Goal: Information Seeking & Learning: Find specific fact

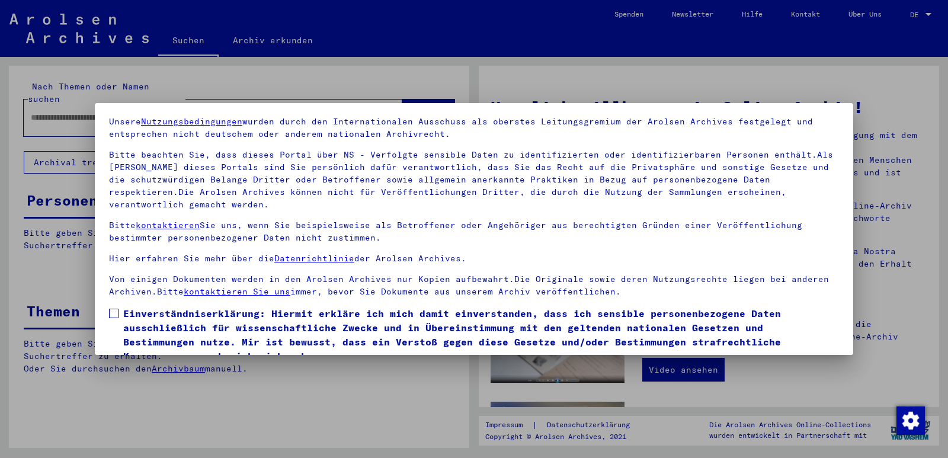
scroll to position [92, 0]
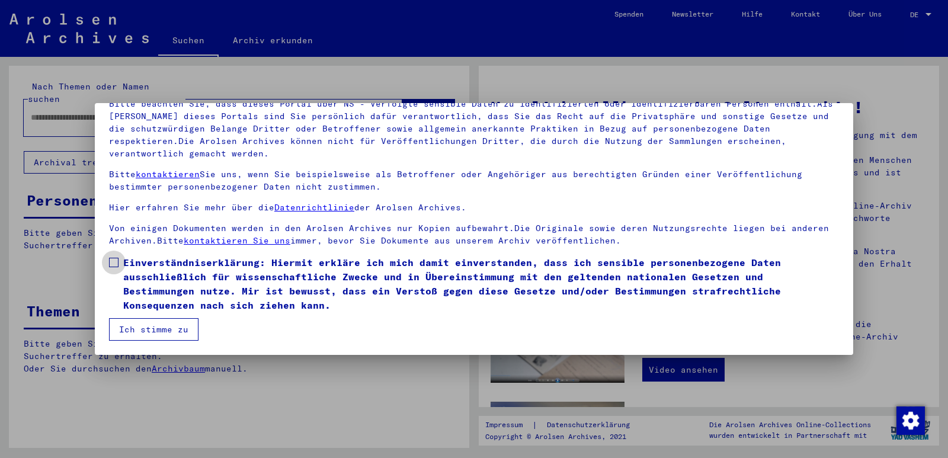
click at [113, 262] on span at bounding box center [113, 262] width 9 height 9
click at [147, 331] on button "Ich stimme zu" at bounding box center [153, 329] width 89 height 23
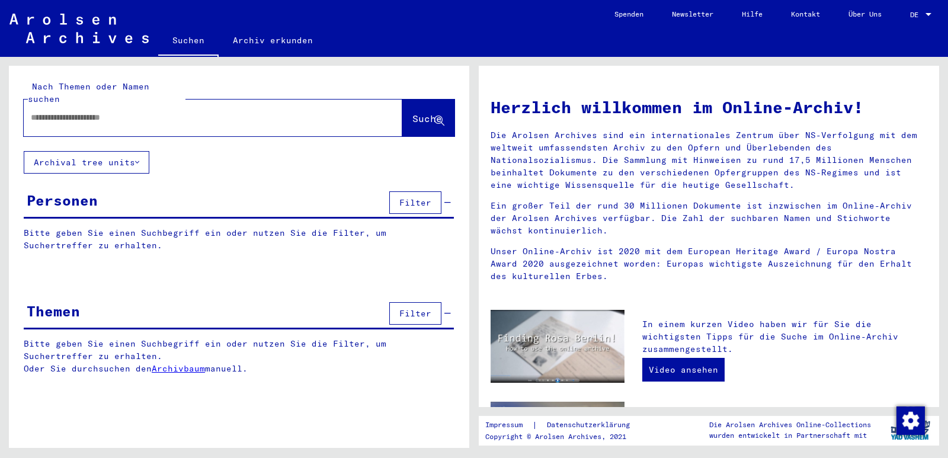
click at [68, 111] on input "text" at bounding box center [199, 117] width 336 height 12
type input "*********"
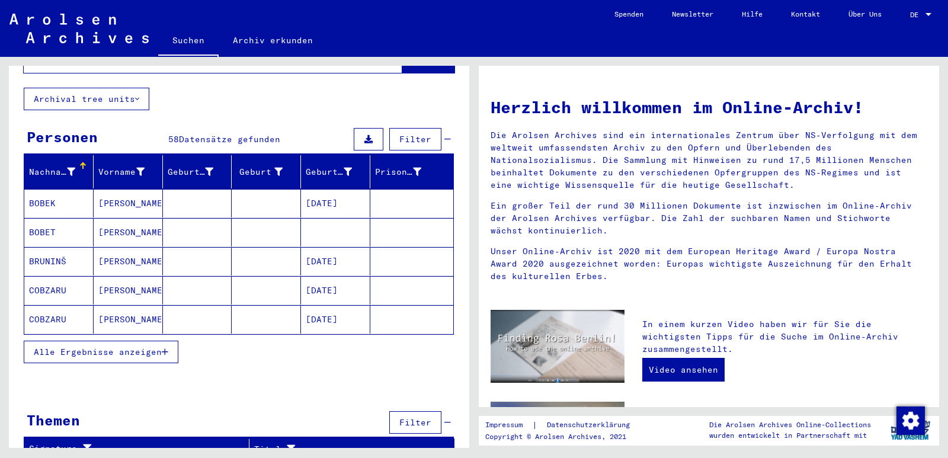
scroll to position [64, 0]
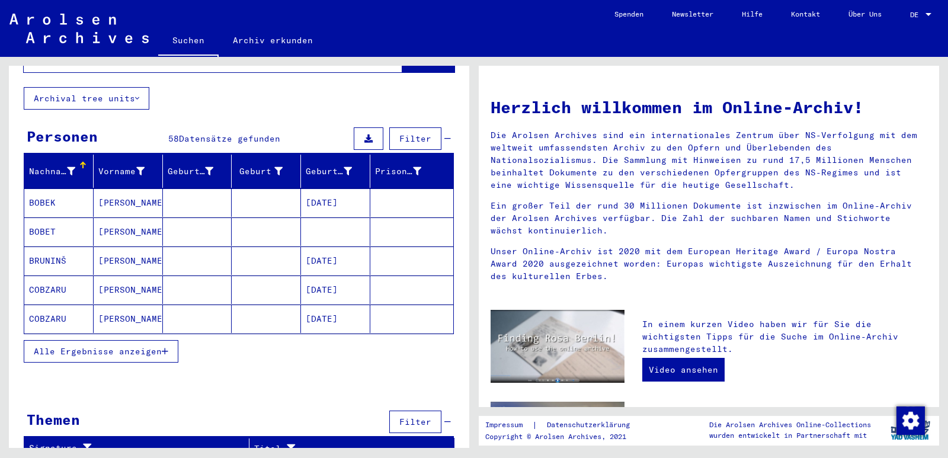
click at [82, 345] on button "Alle Ergebnisse anzeigen" at bounding box center [101, 351] width 155 height 23
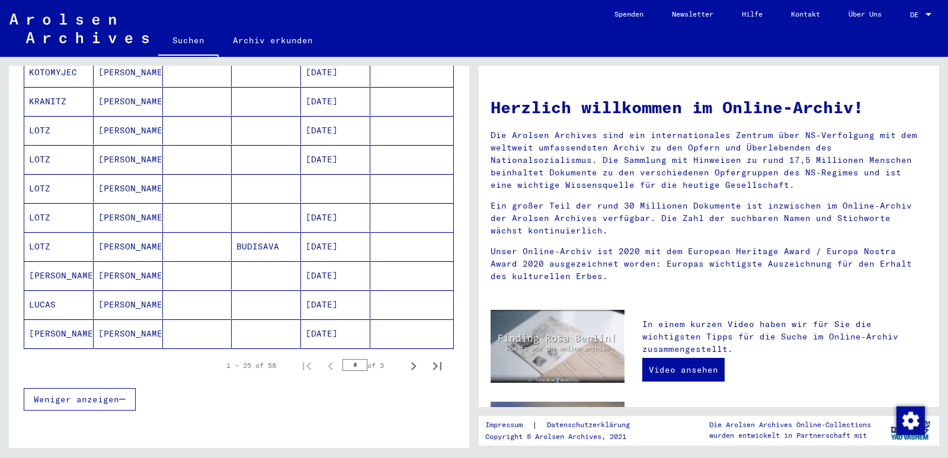
scroll to position [656, 0]
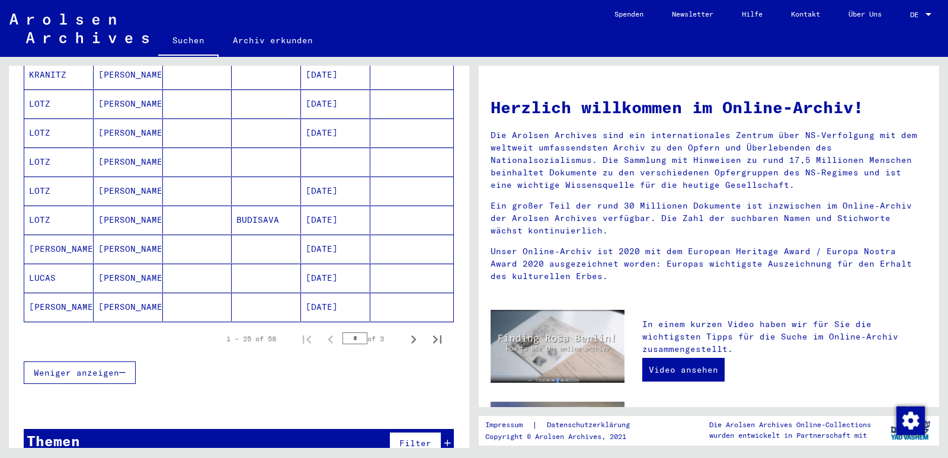
click at [102, 297] on mat-cell "[PERSON_NAME]" at bounding box center [128, 307] width 69 height 28
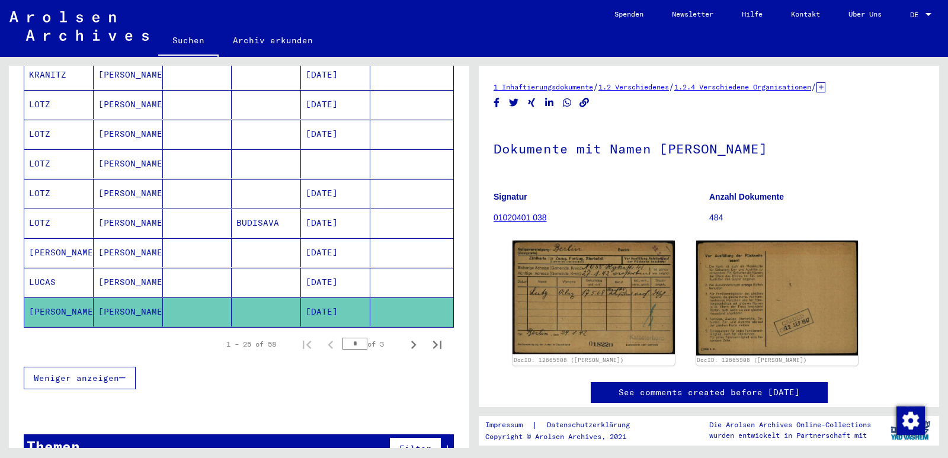
click at [555, 89] on link "1 Inhaftierungsdokumente" at bounding box center [543, 86] width 100 height 9
